Goal: Check status: Check status

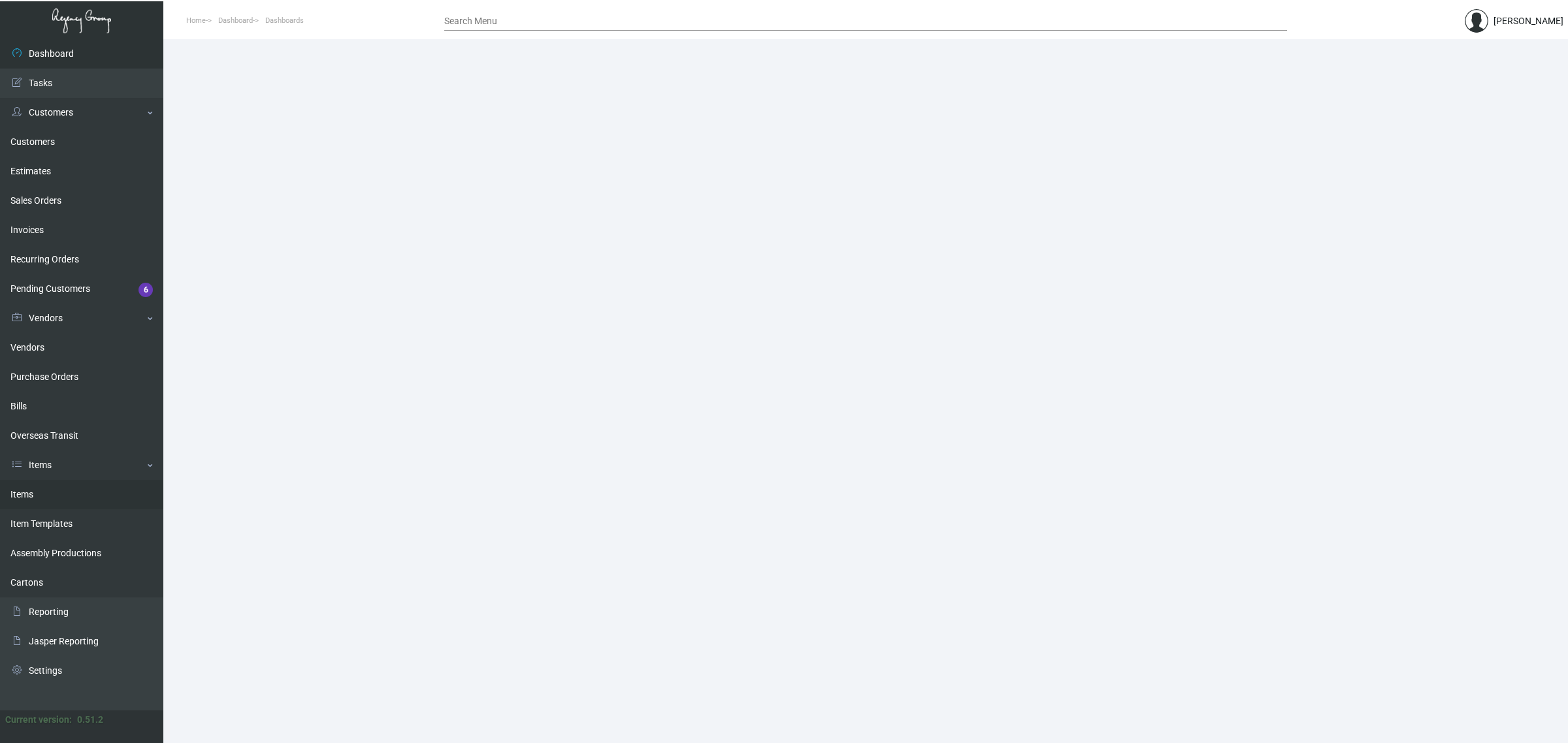
click at [80, 503] on link "Items" at bounding box center [81, 494] width 163 height 29
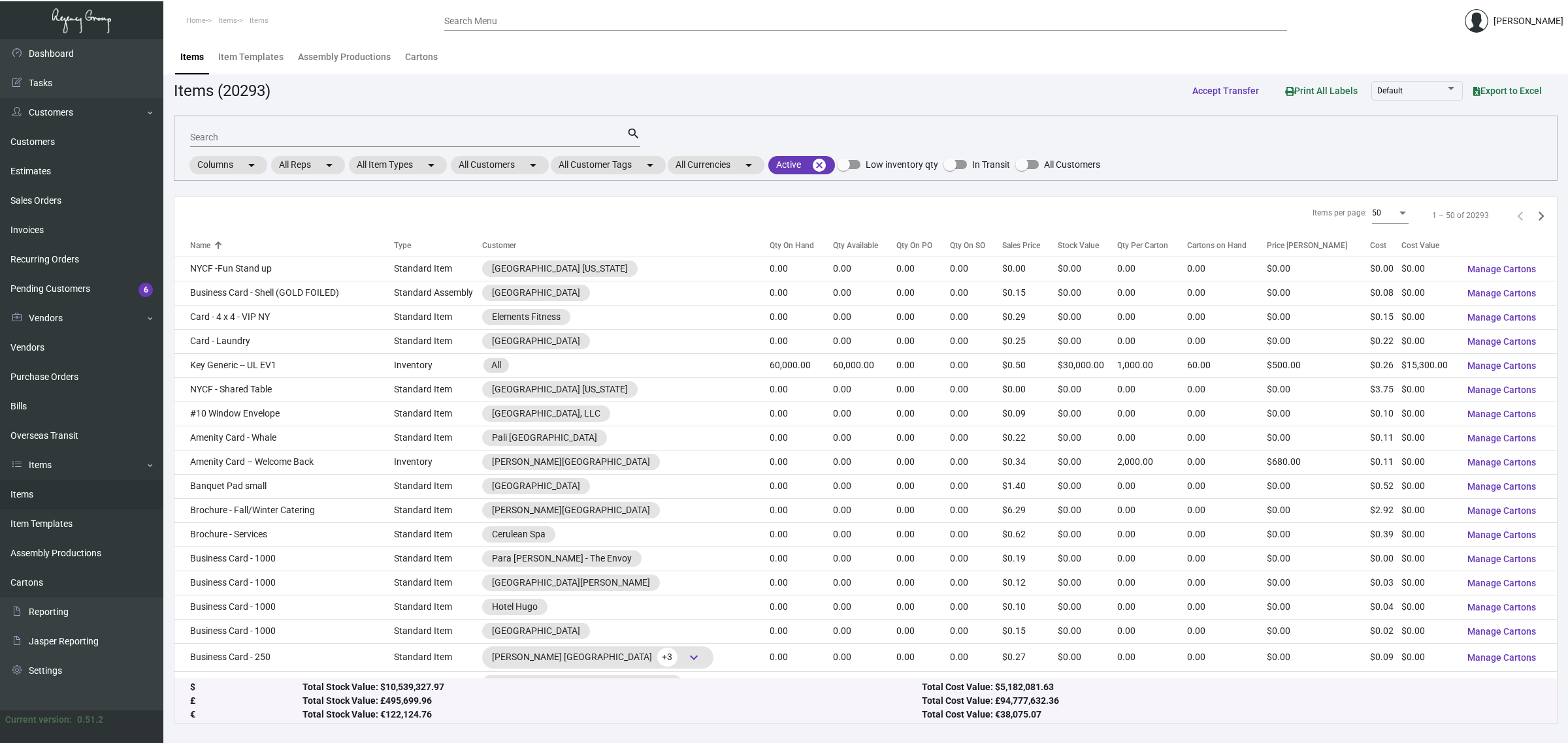
click at [304, 134] on input "Search" at bounding box center [408, 137] width 436 height 11
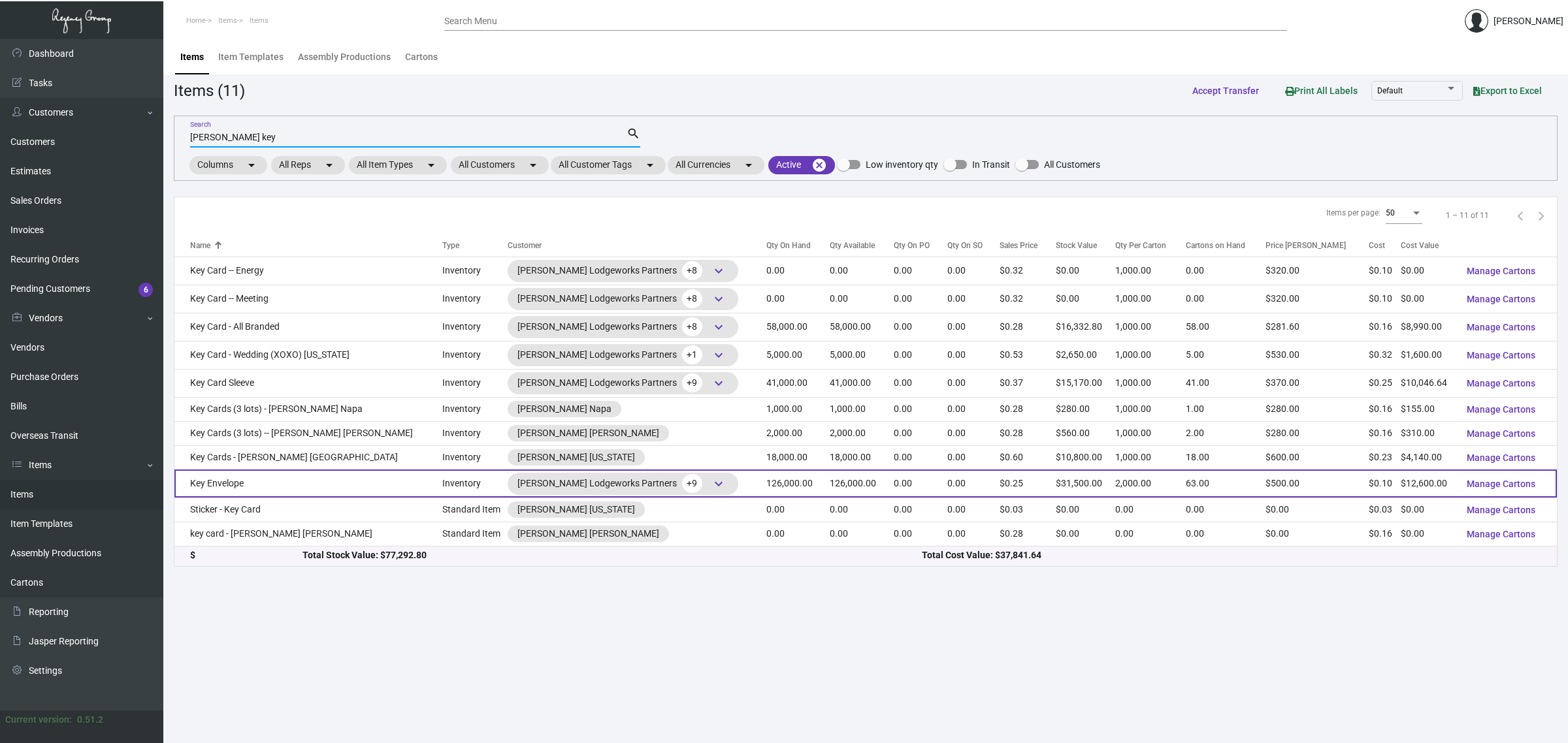
type input "[PERSON_NAME] key"
click at [287, 494] on td "Key Envelope" at bounding box center [309, 483] width 268 height 28
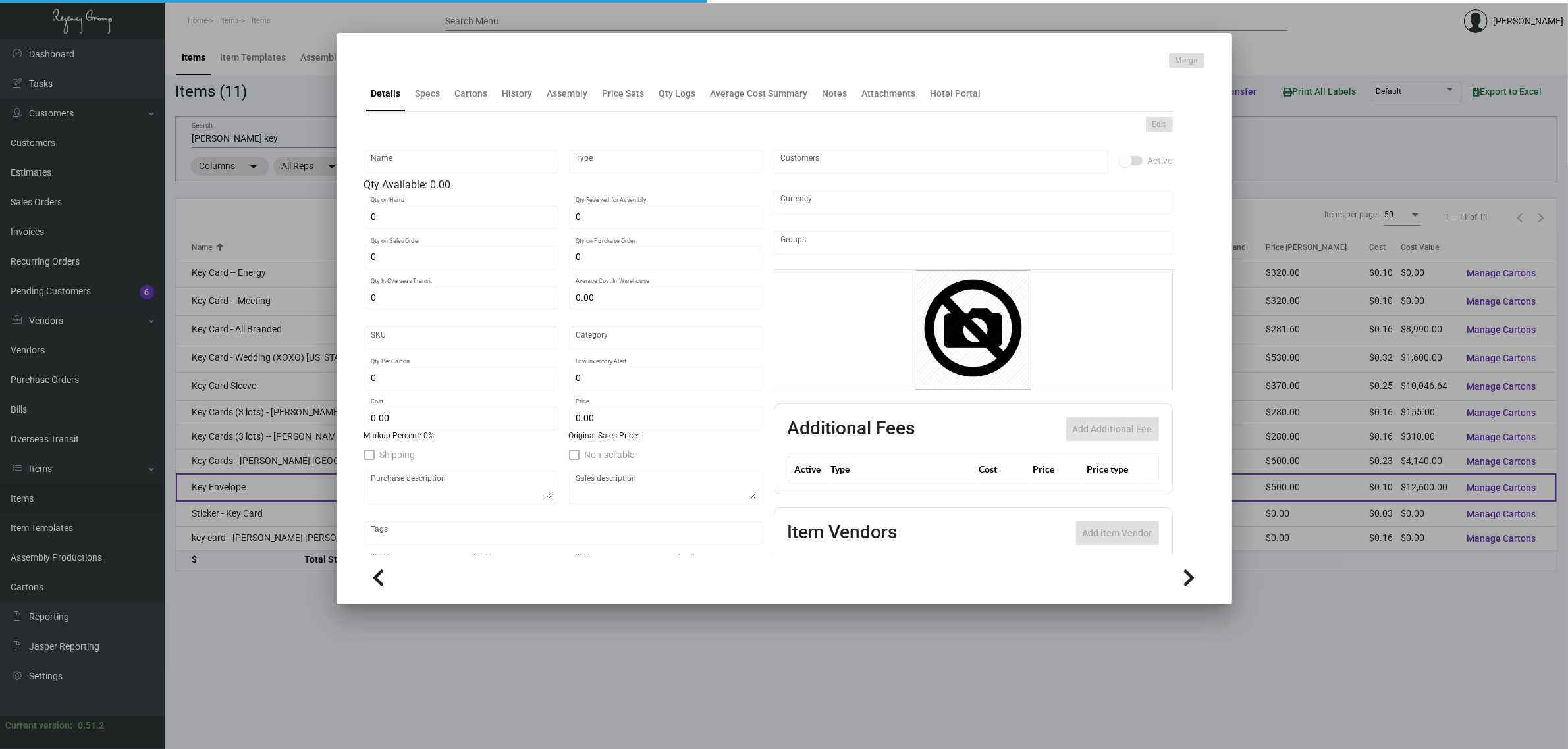
type input "Key Envelope"
type input "Inventory"
type input "126,000"
type input "$ 0.10"
type input "318"
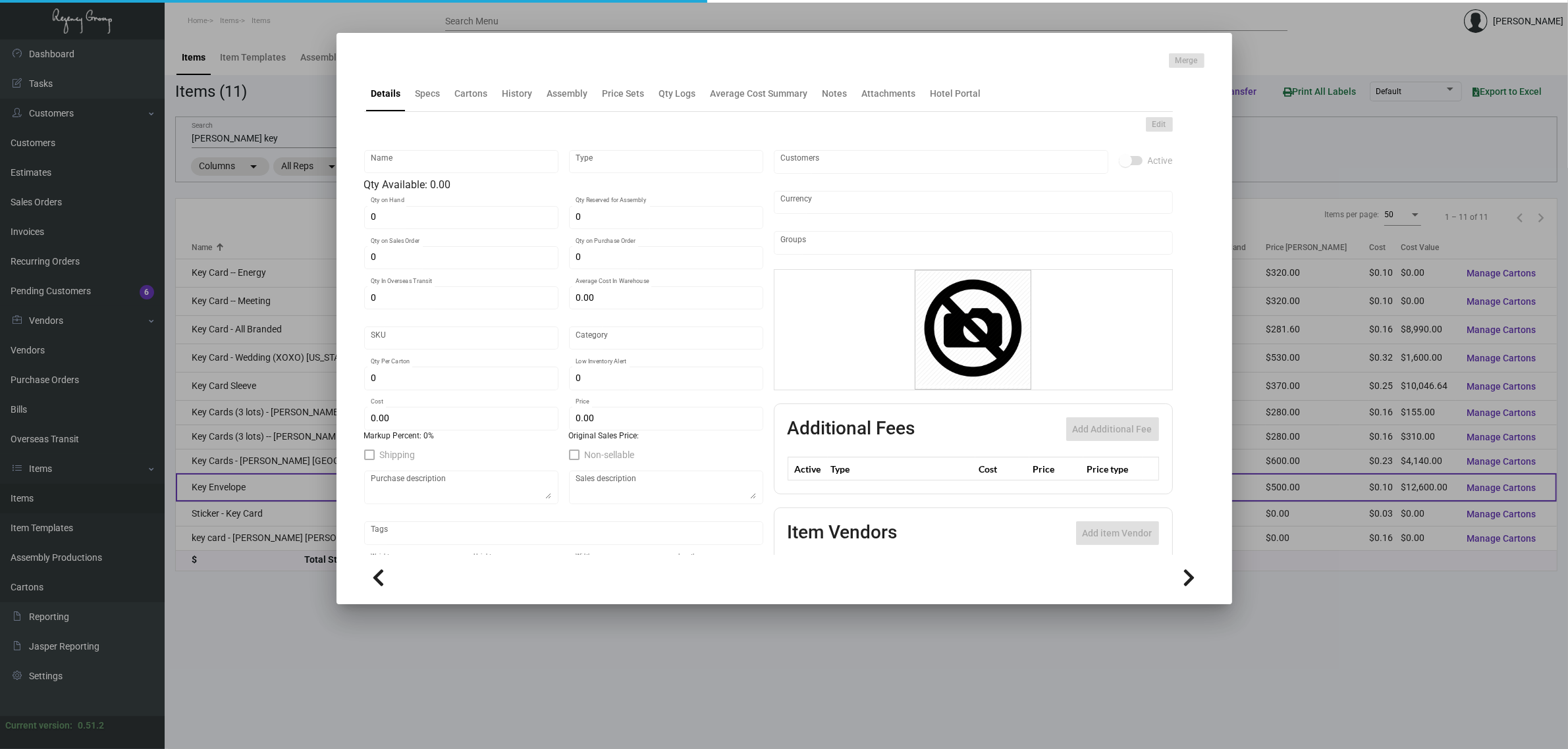
type input "Standard"
type input "2,000"
type input "40,000"
type input "$ 0.10"
type input "$ 0.25"
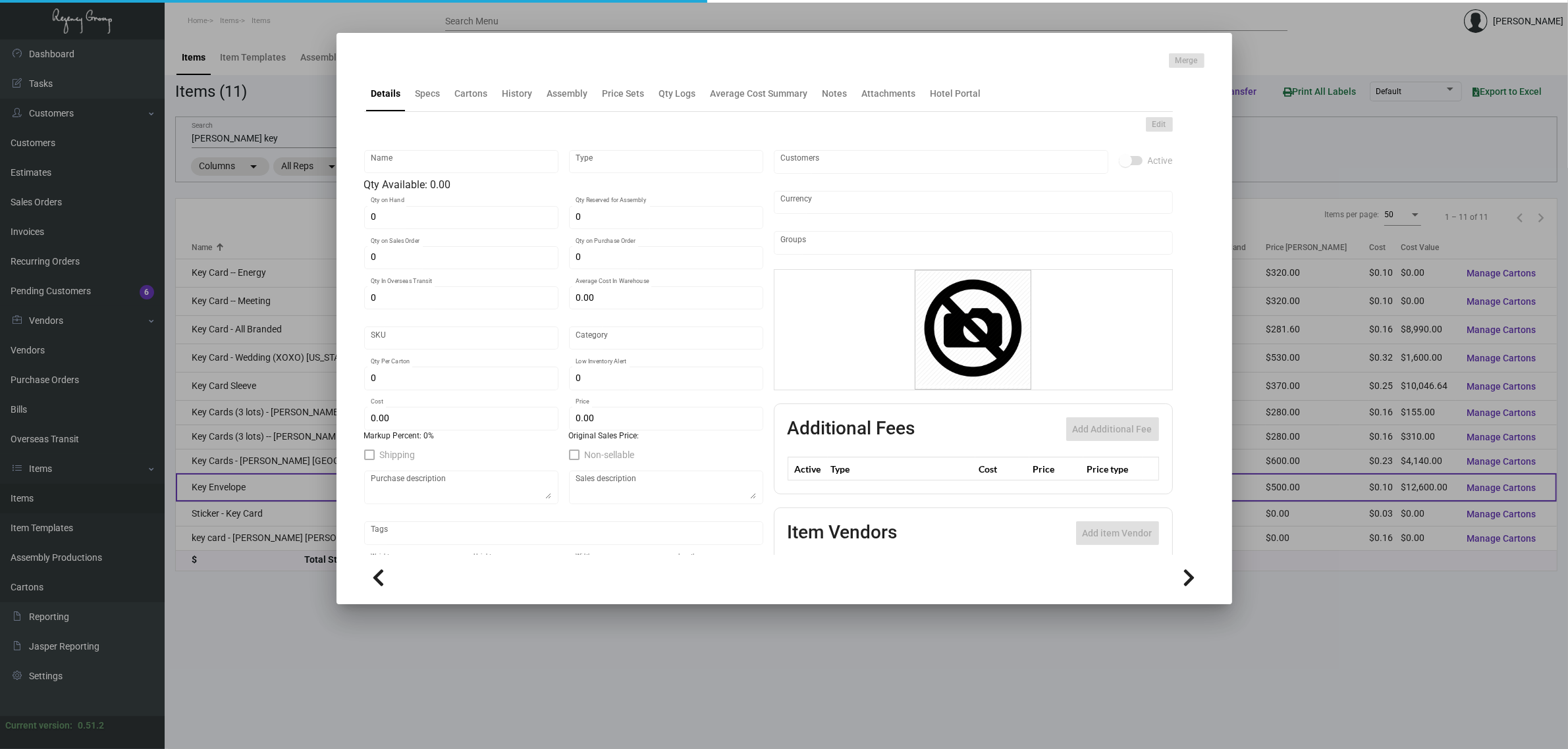
type textarea "Key Card Jacket: Citi Tube paper #96 cover stock, Black Foil for [PERSON_NAME] …"
checkbox input "true"
type input "United States Dollar $"
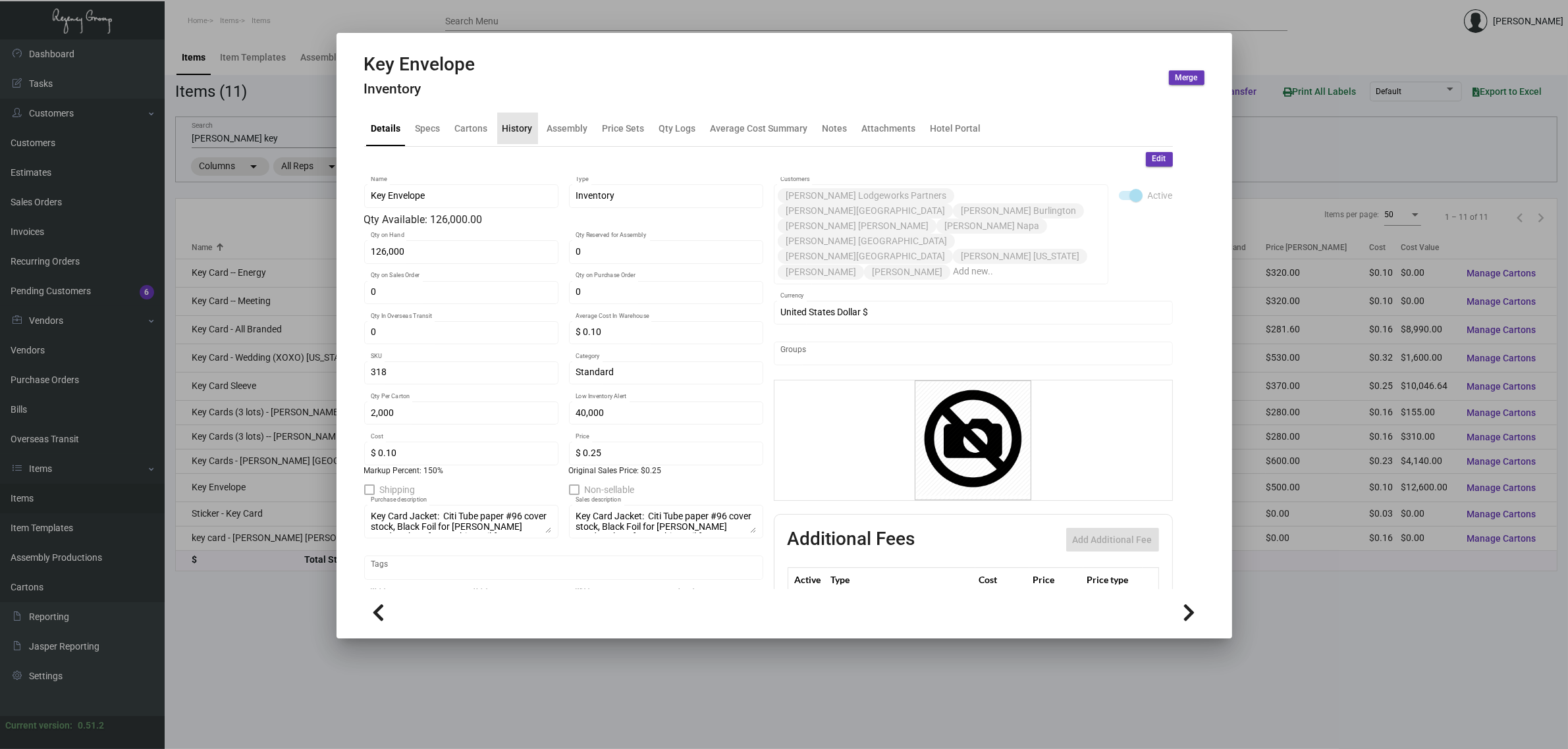
click at [524, 139] on div "History" at bounding box center [517, 129] width 41 height 32
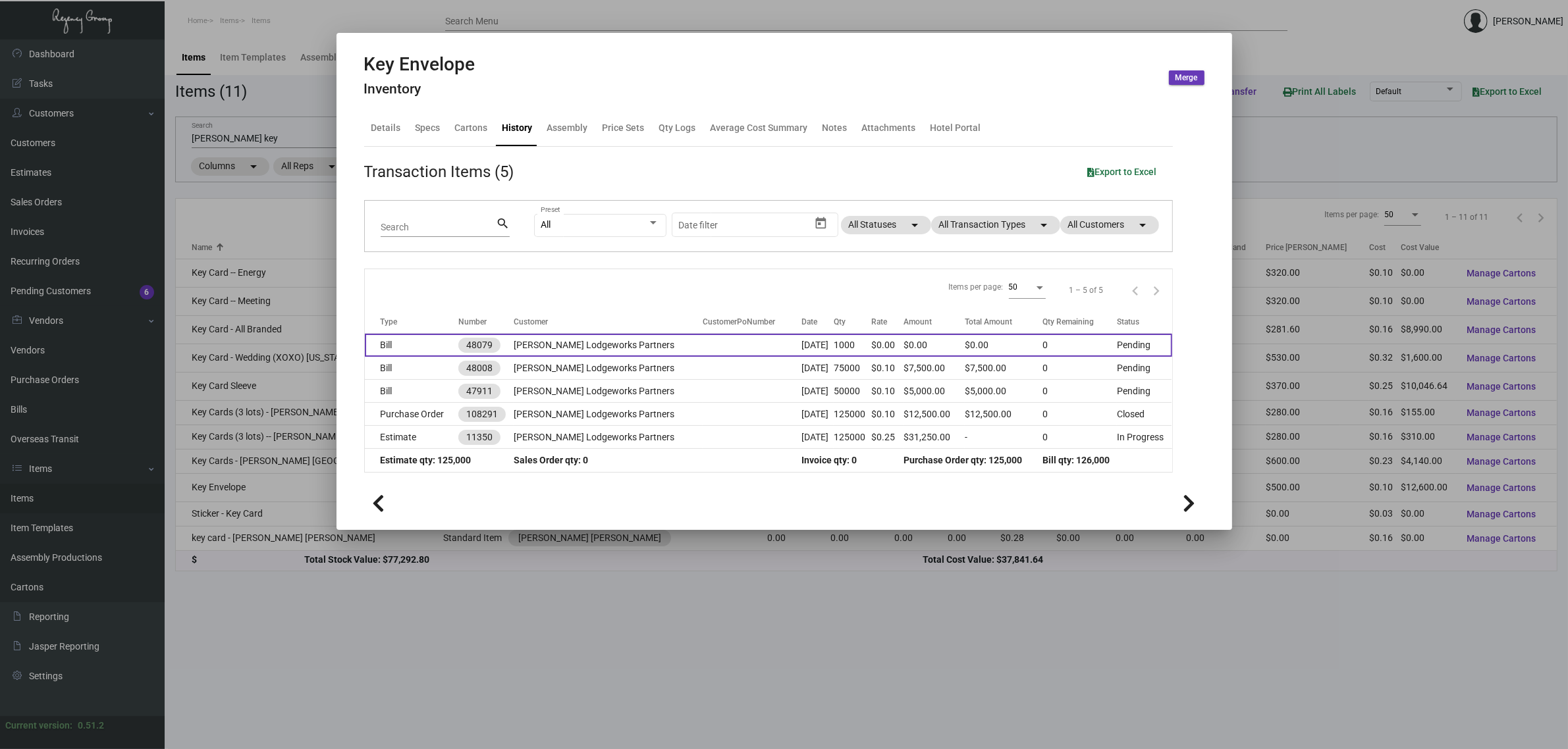
click at [588, 347] on td "[PERSON_NAME] Lodgeworks Partners" at bounding box center [608, 345] width 189 height 23
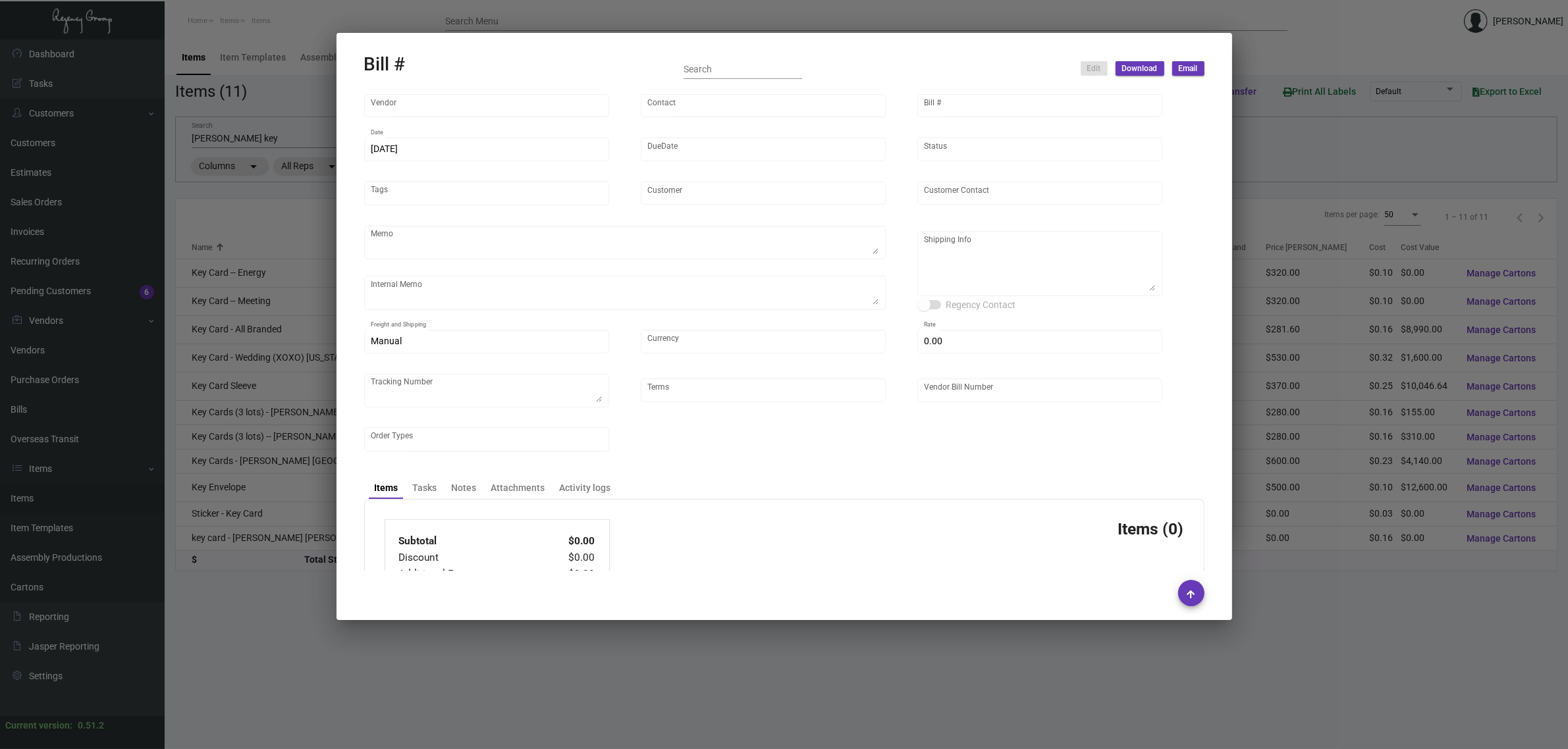
type input "Shanghai East Industrial Co., Ltd,"
type input "[PERSON_NAME]"
type input "48079"
type input "[DATE]"
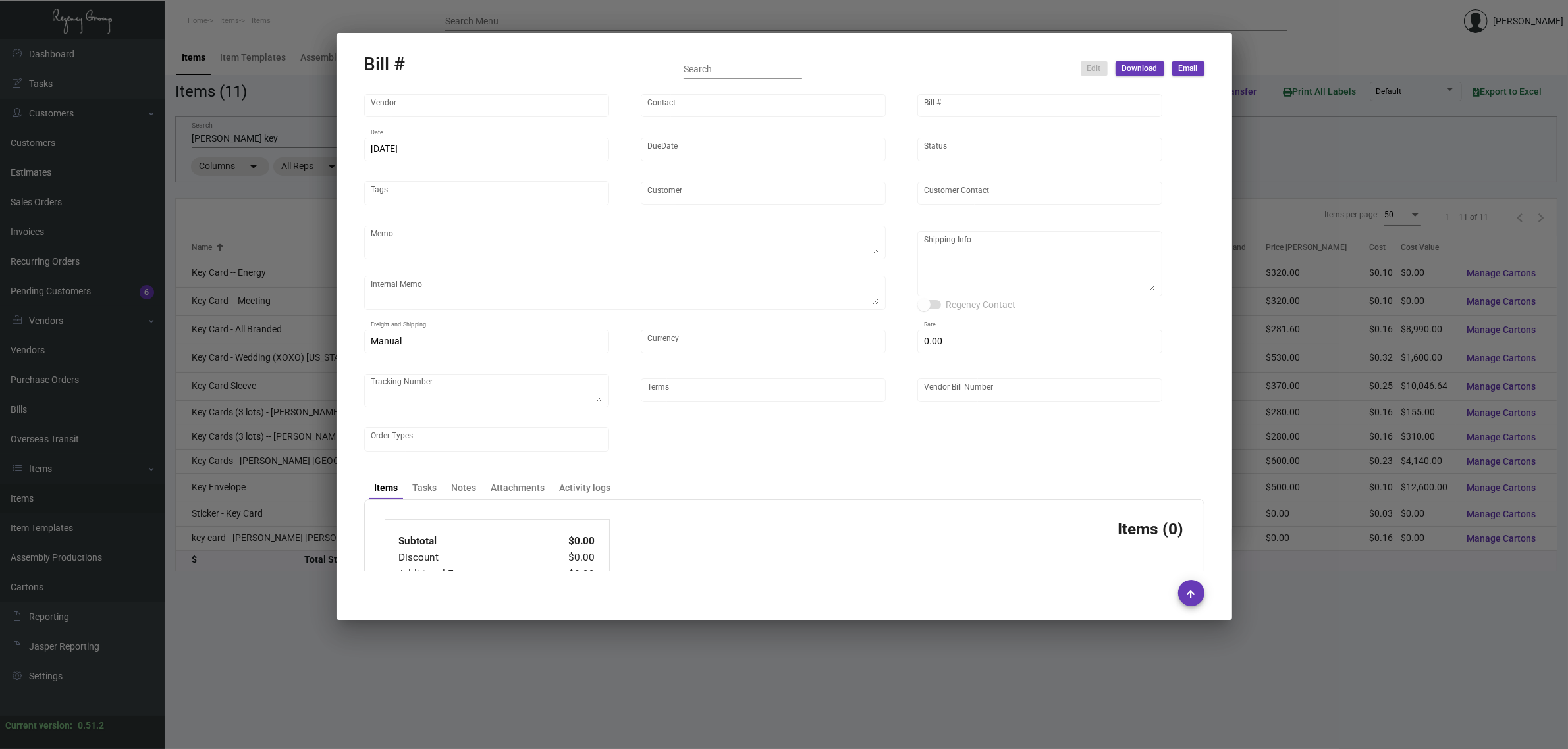
type input "[PERSON_NAME] Lodgeworks Partners"
type input "[PERSON_NAME]"
type textarea "Process after sample approval. 50K via air, 75K via boat, ship before CNY"
type textarea "[DATE] - The physical sample has been approved for mass production. [DATE] - 50…"
type textarea "[PERSON_NAME] Lodgeworks Partners - [PERSON_NAME] [STREET_ADDRESS]"
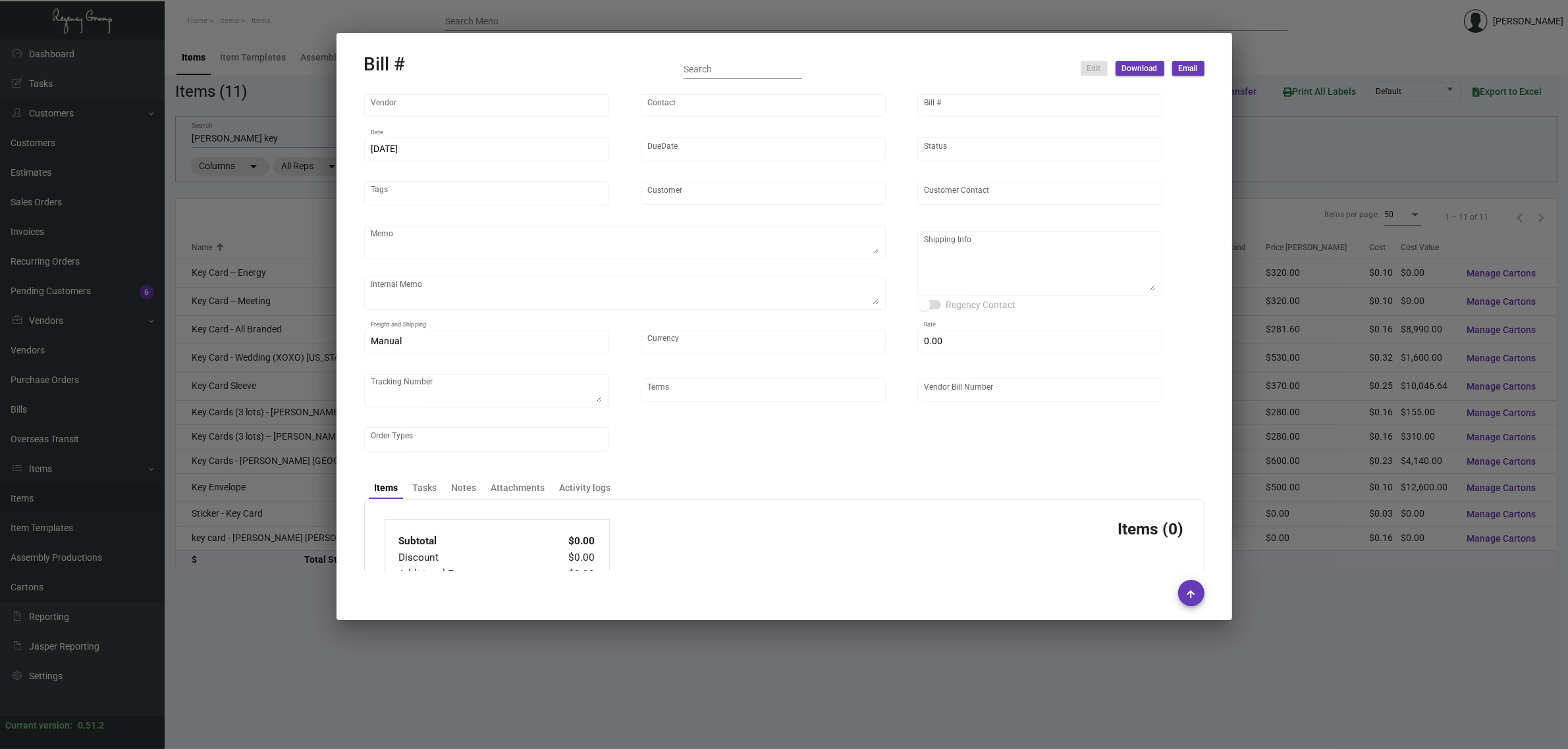
type input "United States Dollar $"
type input "$ 0.00"
type textarea "739113"
type input "Net 30"
type input "108291_Overs"
